Goal: Check status: Check status

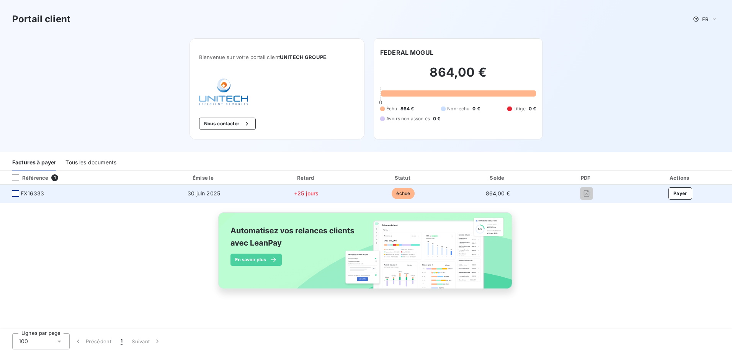
click at [17, 193] on div at bounding box center [15, 193] width 7 height 7
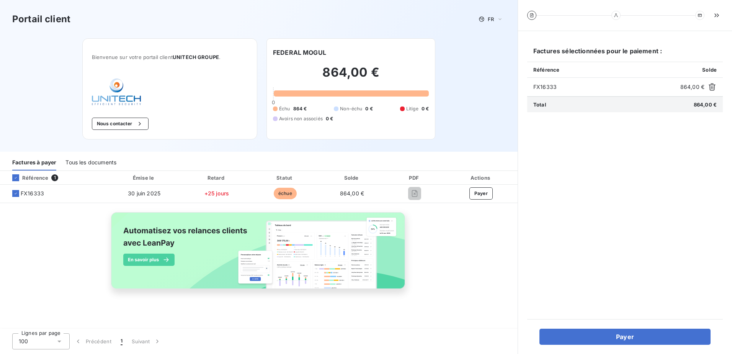
click at [549, 88] on span "FX16333" at bounding box center [606, 87] width 144 height 8
click at [464, 257] on div "Référence 1 Émise le Retard Statut Solde PDF Actions FX16333 [DATE] +25 jours é…" at bounding box center [259, 239] width 518 height 136
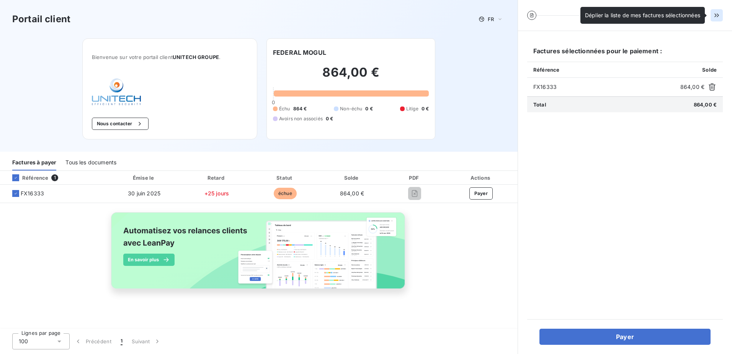
click at [718, 13] on icon "button" at bounding box center [717, 15] width 8 height 8
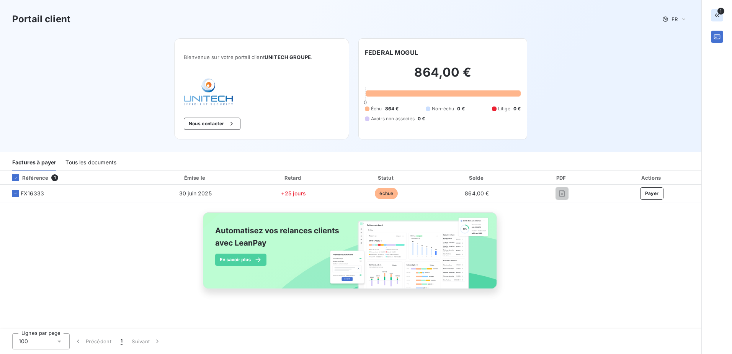
click at [33, 175] on div "Référence" at bounding box center [27, 177] width 42 height 7
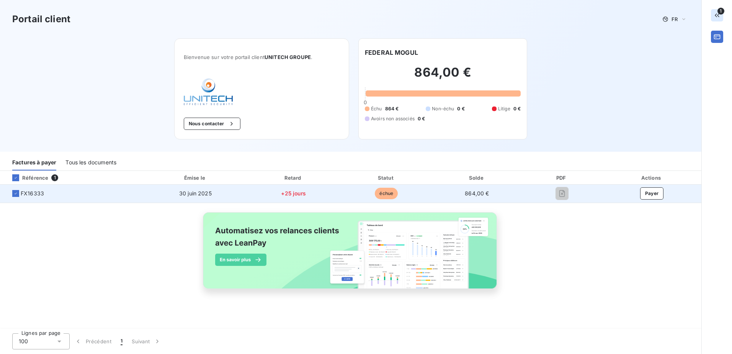
click at [31, 193] on span "FX16333" at bounding box center [32, 194] width 23 height 8
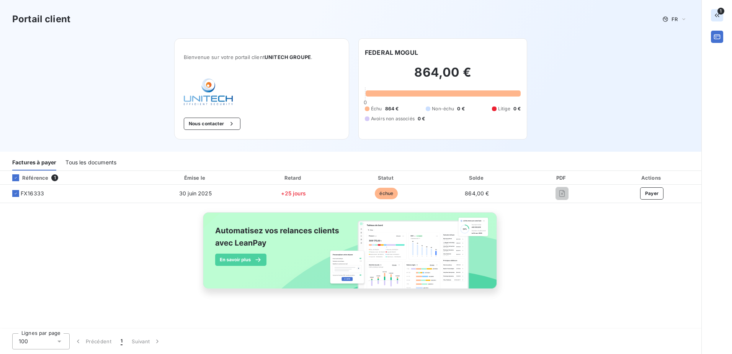
click at [54, 177] on span "1" at bounding box center [54, 177] width 7 height 7
click at [16, 178] on icon at bounding box center [15, 177] width 5 height 5
